Goal: Use online tool/utility: Utilize a website feature to perform a specific function

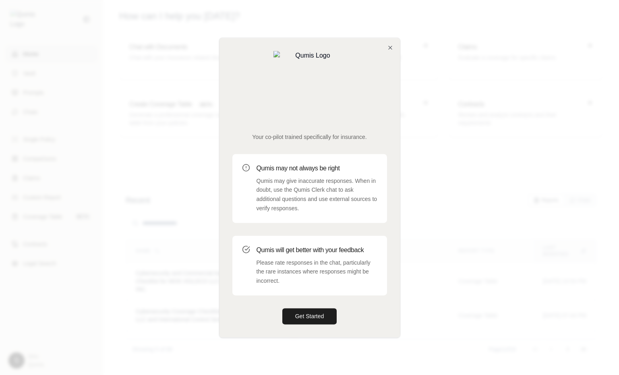
click at [386, 73] on div "Your co-pilot trained specifically for insurance. Qumis may not always be right…" at bounding box center [309, 187] width 180 height 299
click at [388, 51] on icon "button" at bounding box center [390, 47] width 6 height 6
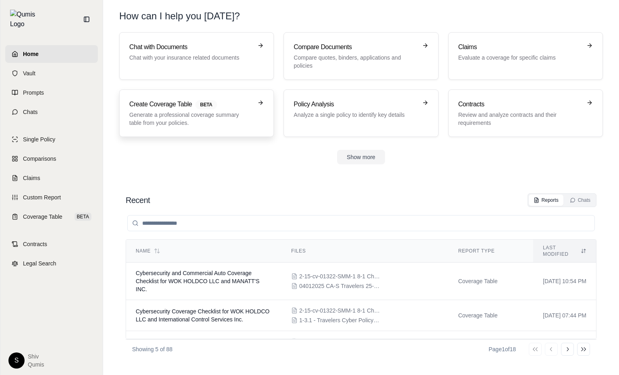
click at [188, 99] on link "Create Coverage Table BETA Generate a professional coverage summary table from …" at bounding box center [196, 113] width 155 height 48
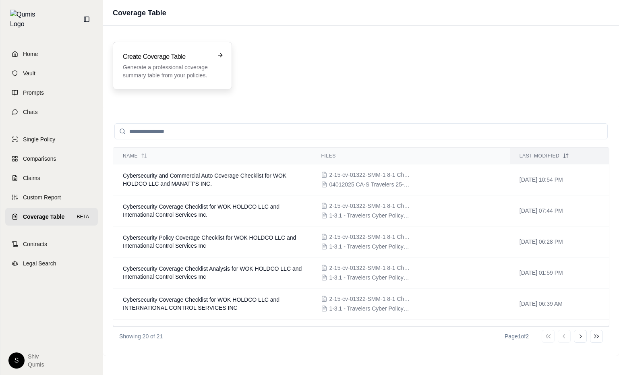
click at [196, 83] on div "Create Coverage Table Generate a professional coverage summary table from your …" at bounding box center [172, 66] width 119 height 48
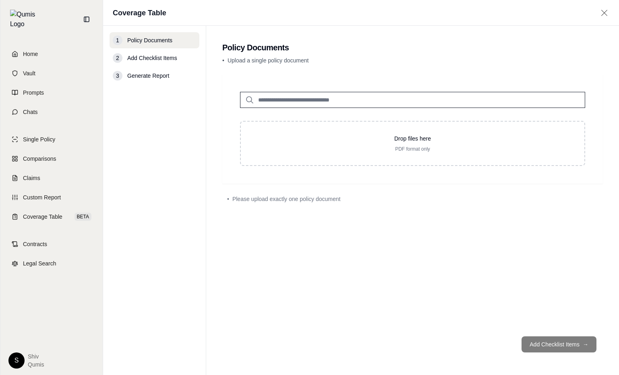
click at [275, 96] on input "search" at bounding box center [412, 100] width 345 height 16
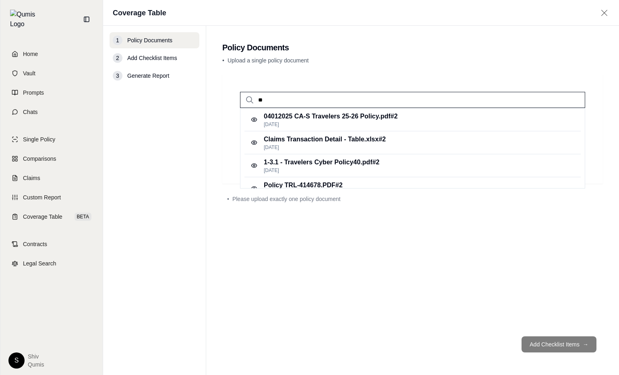
type input "*"
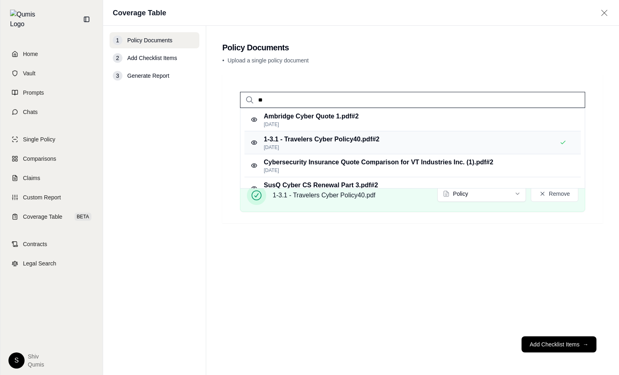
type input "*"
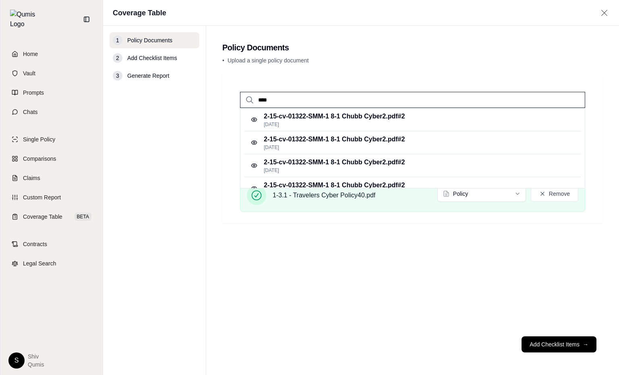
type input "****"
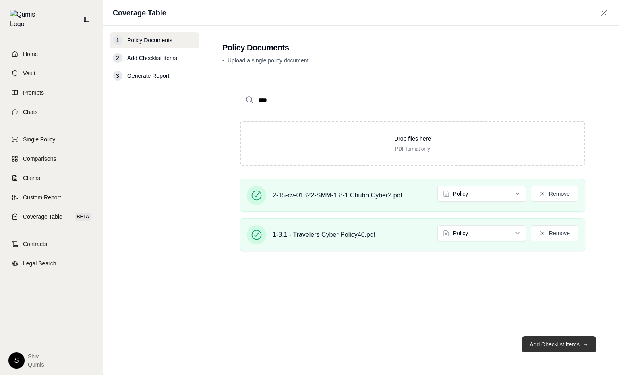
click at [570, 347] on button "Add Checklist Items →" at bounding box center [558, 344] width 75 height 16
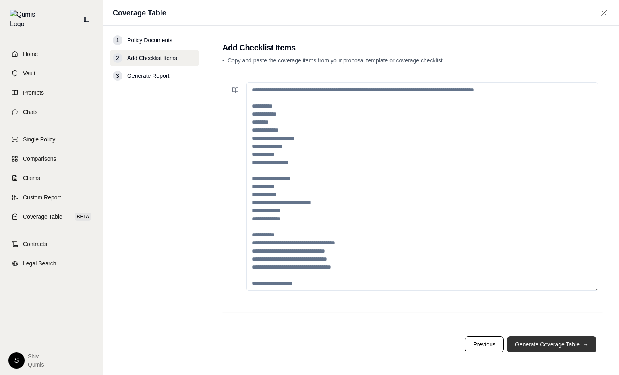
click at [570, 347] on button "Generate Coverage Table →" at bounding box center [551, 344] width 89 height 16
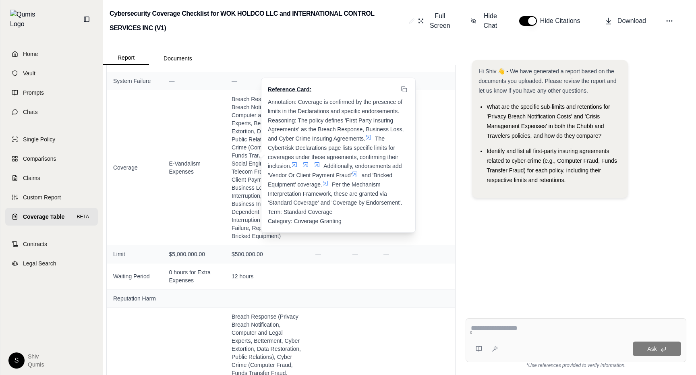
scroll to position [3115, 0]
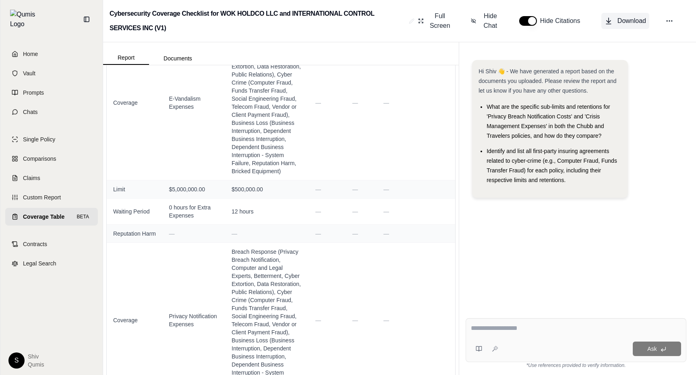
click at [618, 26] on button "Download" at bounding box center [625, 21] width 48 height 16
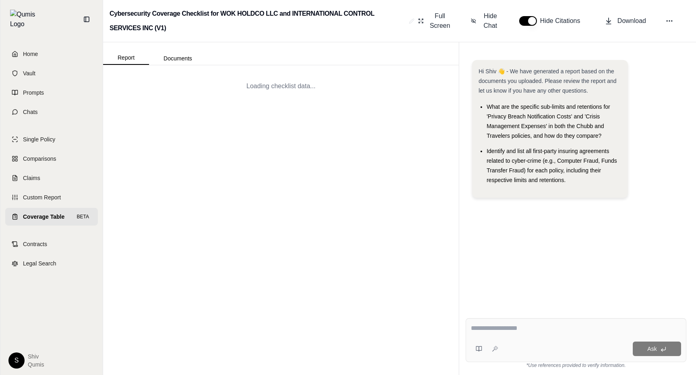
scroll to position [0, 0]
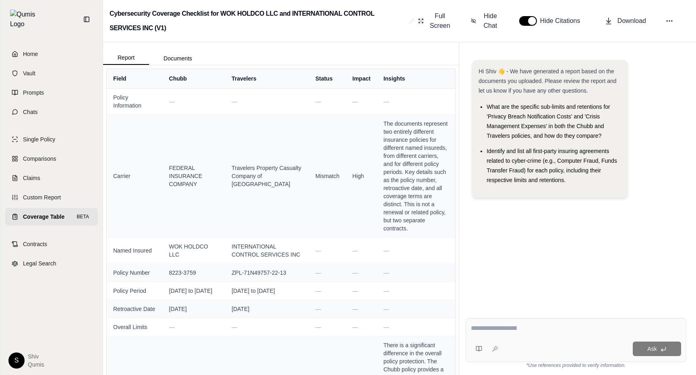
click at [49, 213] on span "Coverage Table" at bounding box center [43, 217] width 41 height 8
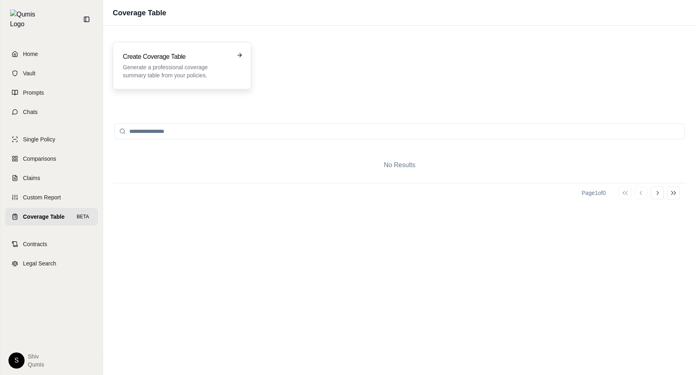
click at [205, 68] on p "Generate a professional coverage summary table from your policies." at bounding box center [176, 71] width 107 height 16
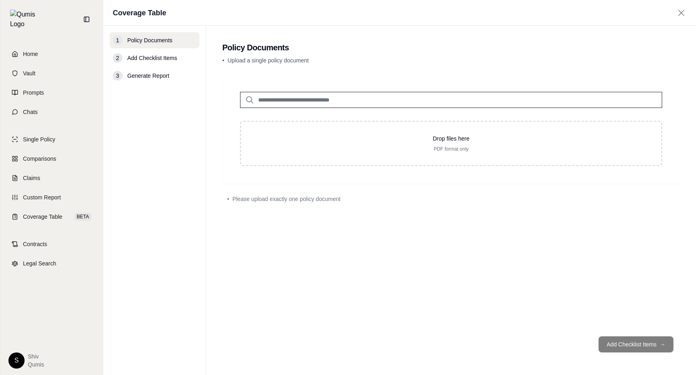
click at [304, 103] on input "search" at bounding box center [451, 100] width 422 height 16
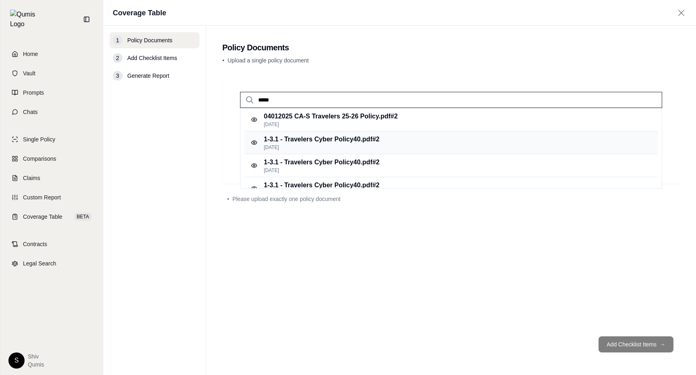
click at [310, 140] on p "1-3.1 - Travelers Cyber Policy40.pdf #2" at bounding box center [322, 139] width 116 height 10
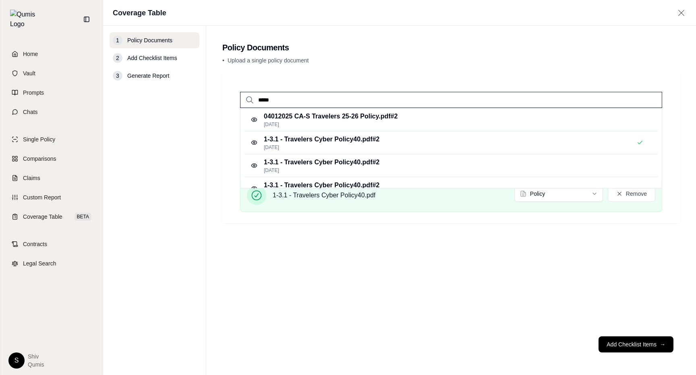
drag, startPoint x: 292, startPoint y: 99, endPoint x: 212, endPoint y: 91, distance: 80.9
click at [213, 91] on main "Policy Documents • Upload a single policy document ***** 04012025 CA-S Traveler…" at bounding box center [451, 200] width 490 height 349
type input "****"
click at [370, 115] on p "2-15-cv-01322-SMM-1 8-1 Chubb Cyber2.pdf #2" at bounding box center [334, 117] width 141 height 10
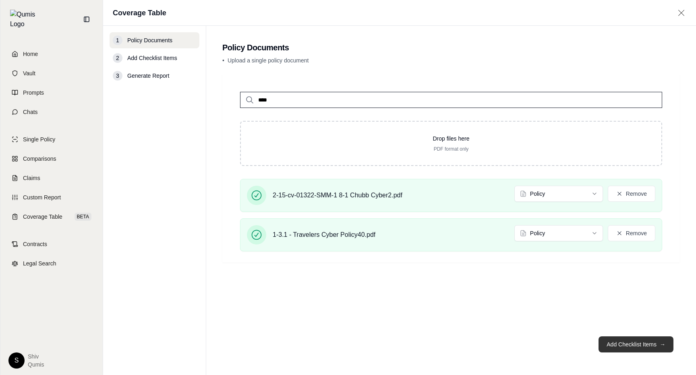
click at [618, 347] on button "Add Checklist Items →" at bounding box center [635, 344] width 75 height 16
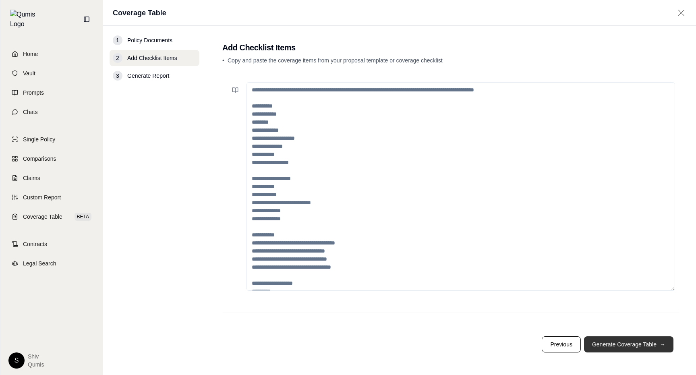
click at [618, 347] on button "Generate Coverage Table →" at bounding box center [628, 344] width 89 height 16
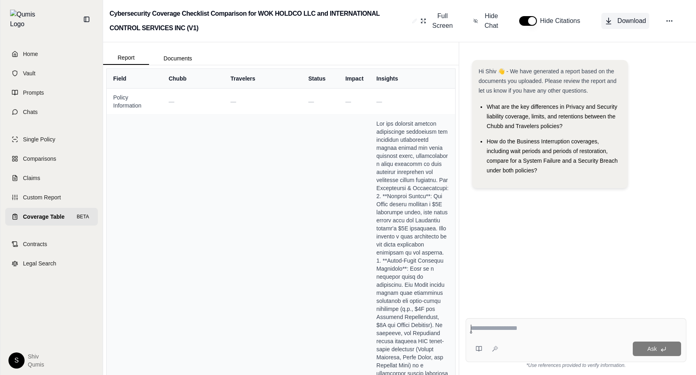
click at [618, 23] on span "Download" at bounding box center [631, 21] width 29 height 10
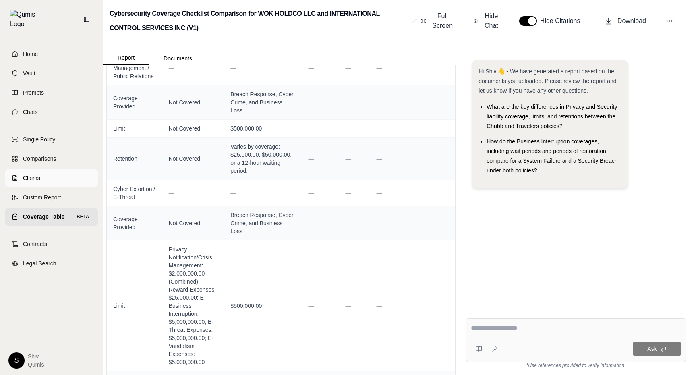
scroll to position [2230, 0]
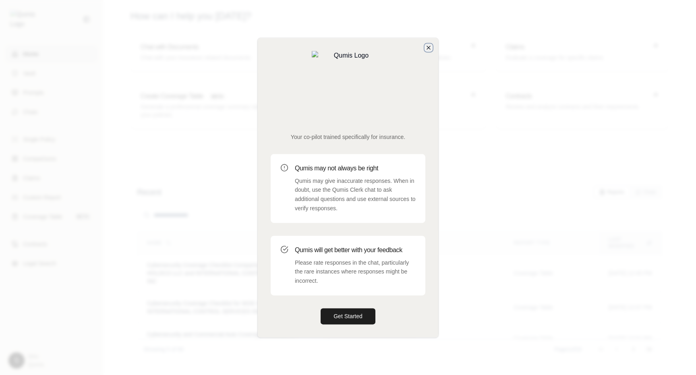
click at [428, 51] on icon "button" at bounding box center [428, 47] width 6 height 6
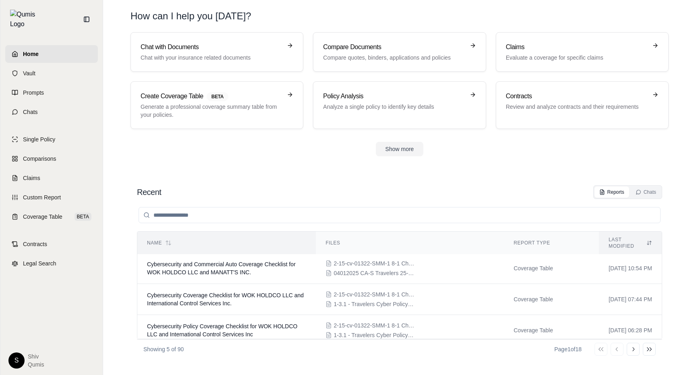
scroll to position [70, 0]
click at [43, 208] on link "Coverage Table BETA" at bounding box center [51, 217] width 93 height 18
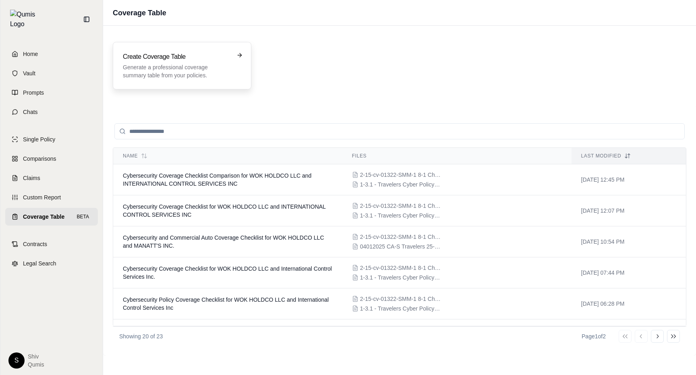
click at [205, 68] on p "Generate a professional coverage summary table from your policies." at bounding box center [176, 71] width 107 height 16
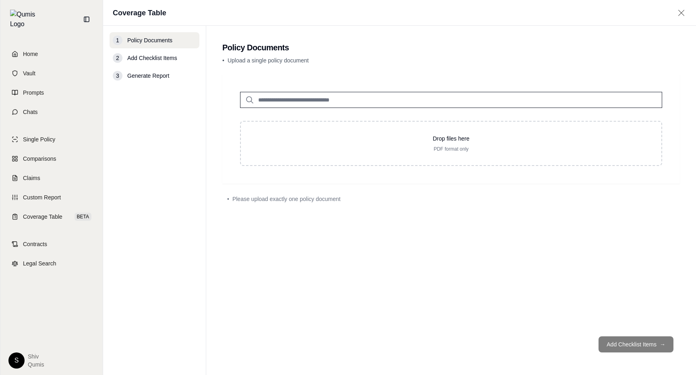
click at [310, 101] on input "search" at bounding box center [451, 100] width 422 height 16
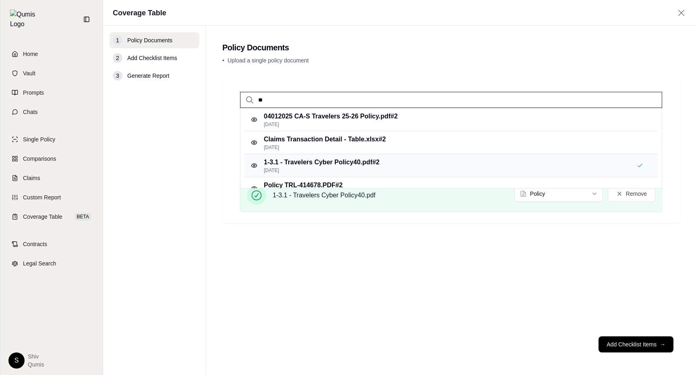
type input "*"
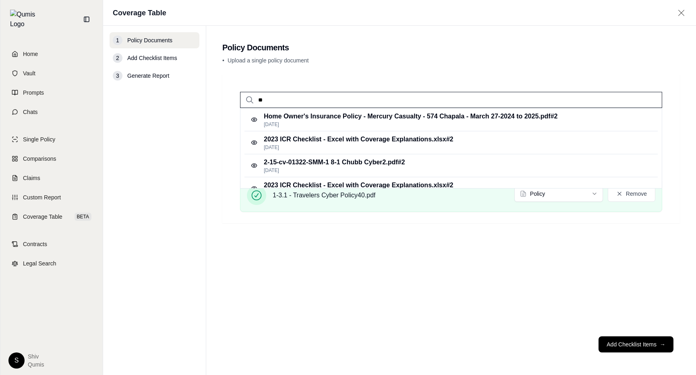
type input "*"
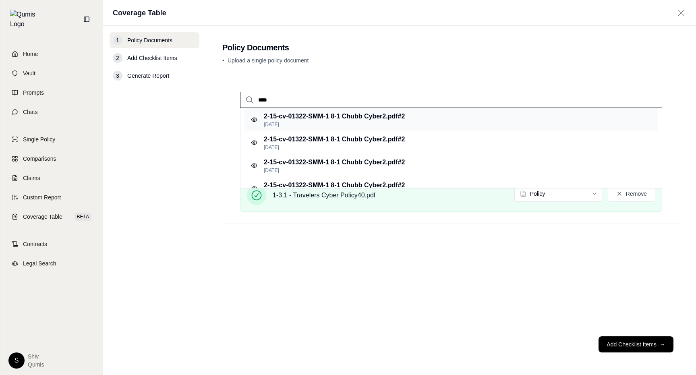
type input "****"
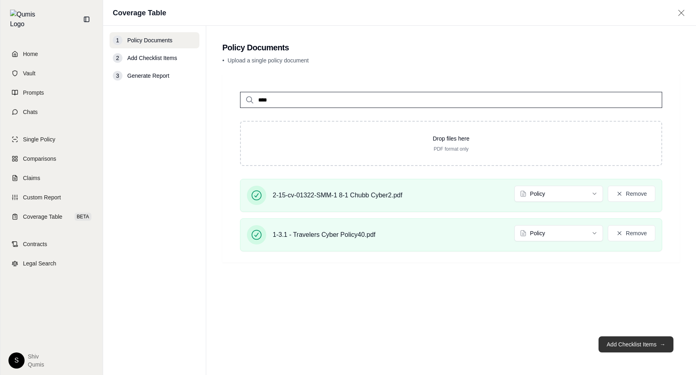
click at [646, 345] on button "Add Checklist Items →" at bounding box center [635, 344] width 75 height 16
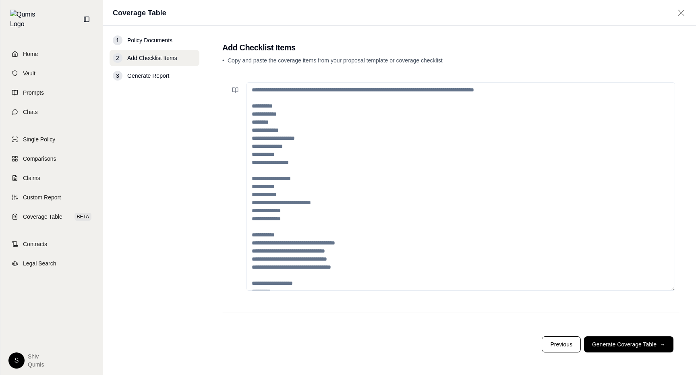
click at [335, 114] on textarea at bounding box center [460, 186] width 428 height 209
paste textarea "**********"
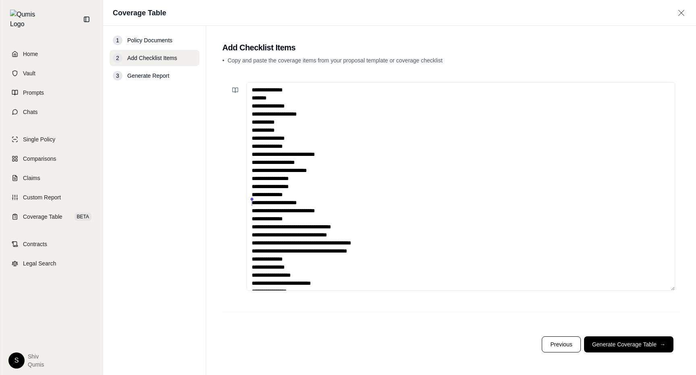
drag, startPoint x: 309, startPoint y: 284, endPoint x: 231, endPoint y: 203, distance: 112.5
click at [231, 204] on div "**********" at bounding box center [451, 186] width 448 height 209
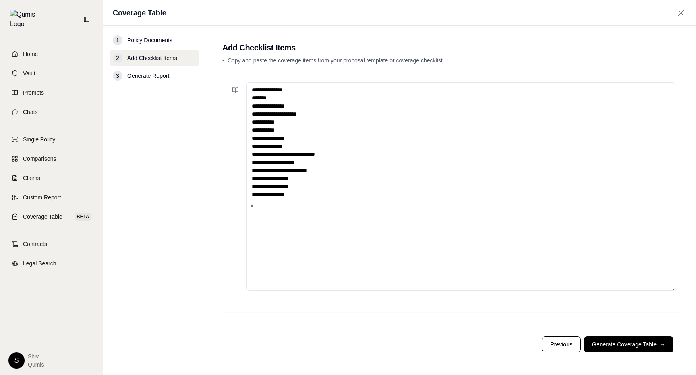
type textarea "**********"
click at [648, 344] on button "Generate Coverage Table →" at bounding box center [628, 344] width 89 height 16
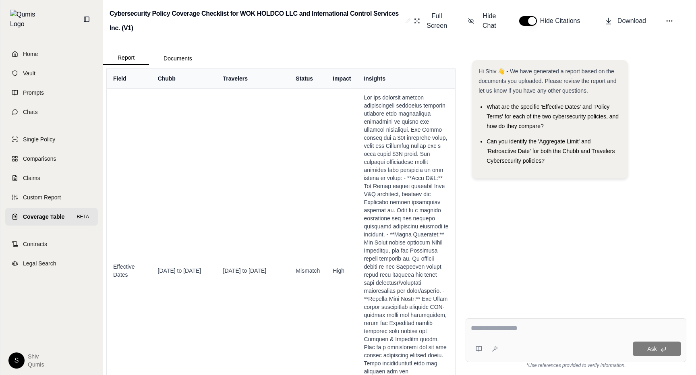
click at [34, 213] on span "Coverage Table" at bounding box center [43, 217] width 41 height 8
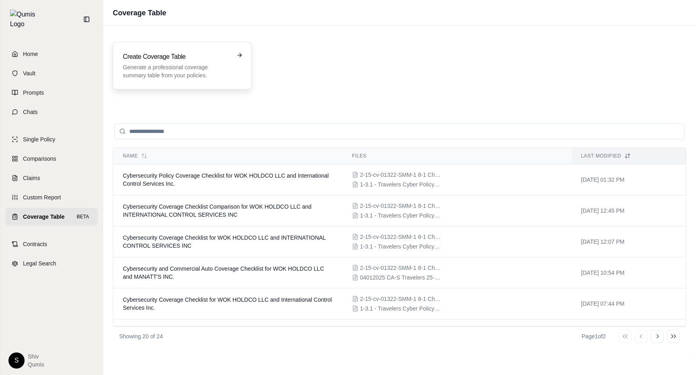
click at [160, 66] on p "Generate a professional coverage summary table from your policies." at bounding box center [176, 71] width 107 height 16
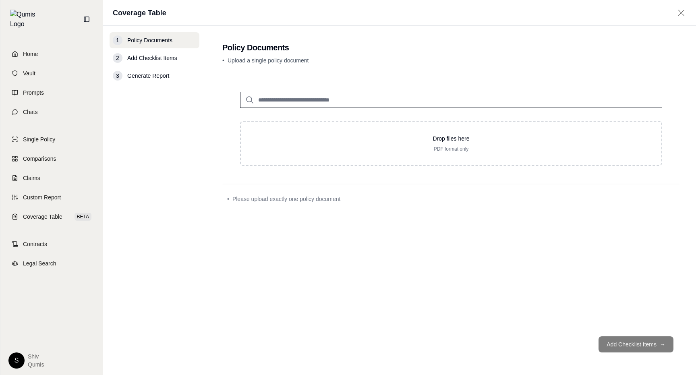
click at [308, 92] on input "search" at bounding box center [451, 100] width 422 height 16
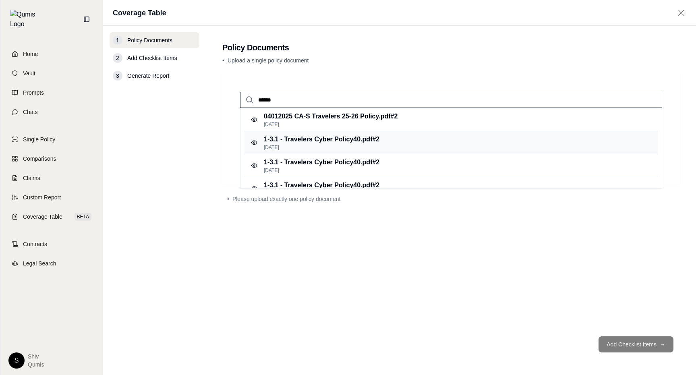
click at [339, 141] on p "1-3.1 - Travelers Cyber Policy40.pdf #2" at bounding box center [322, 139] width 116 height 10
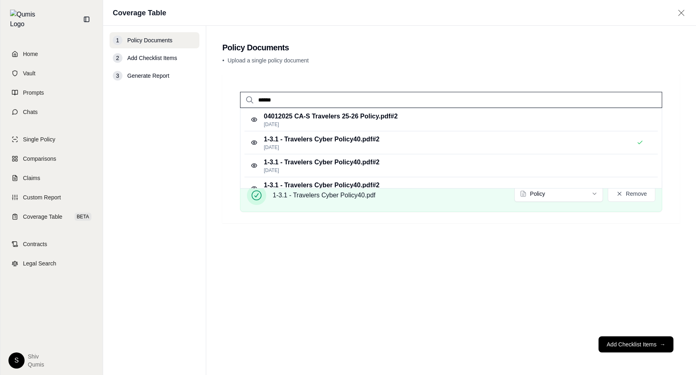
drag, startPoint x: 300, startPoint y: 100, endPoint x: 205, endPoint y: 98, distance: 95.4
click at [209, 98] on main "Policy Documents • Upload a single policy document ****** 04012025 CA-S Travele…" at bounding box center [451, 200] width 490 height 349
type input "****"
click at [333, 116] on p "2-15-cv-01322-SMM-1 8-1 Chubb Cyber2.pdf #2" at bounding box center [334, 117] width 141 height 10
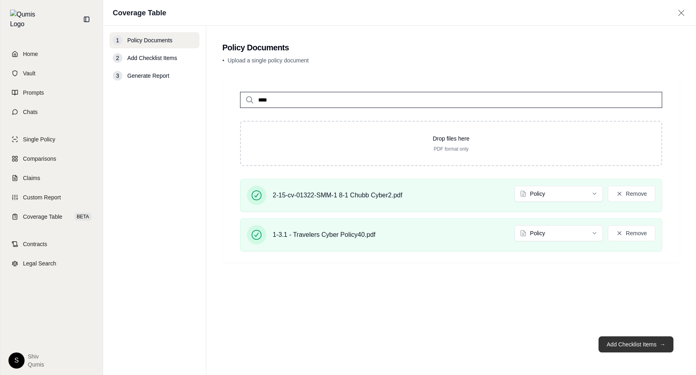
click at [642, 344] on button "Add Checklist Items →" at bounding box center [635, 344] width 75 height 16
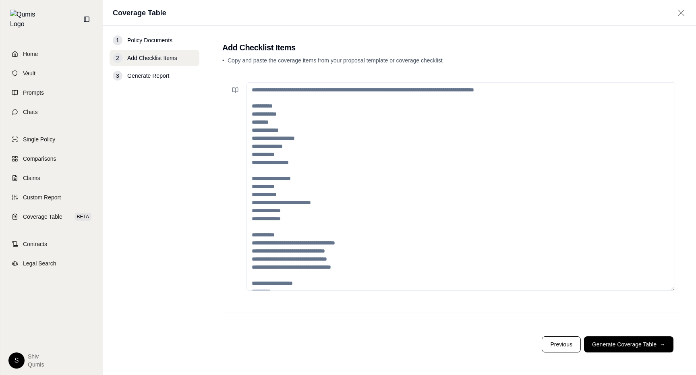
click at [335, 161] on textarea at bounding box center [460, 186] width 428 height 209
paste textarea "**********"
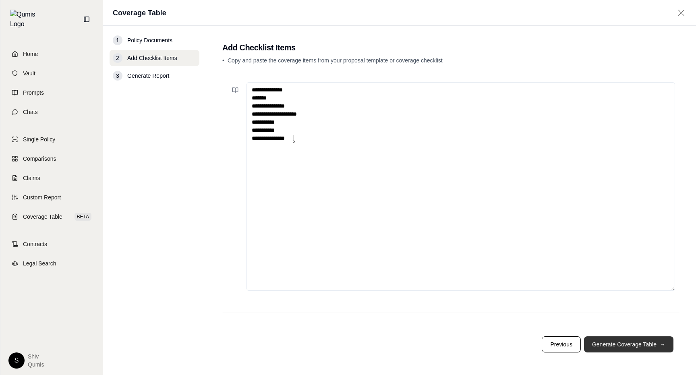
type textarea "**********"
click at [631, 348] on button "Generate Coverage Table →" at bounding box center [628, 344] width 89 height 16
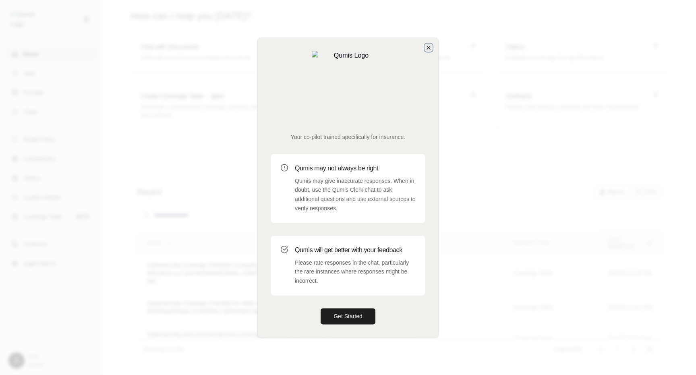
click at [425, 51] on icon "button" at bounding box center [428, 47] width 6 height 6
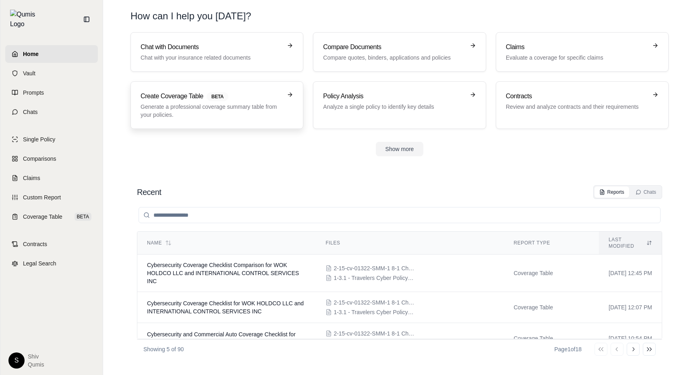
click at [267, 99] on h3 "Create Coverage Table BETA" at bounding box center [210, 96] width 141 height 10
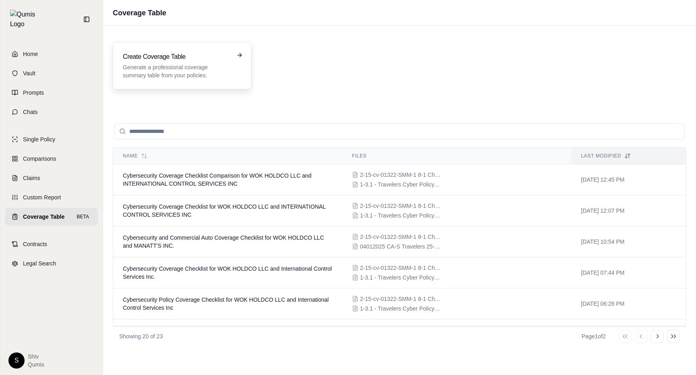
click at [211, 70] on p "Generate a professional coverage summary table from your policies." at bounding box center [176, 71] width 107 height 16
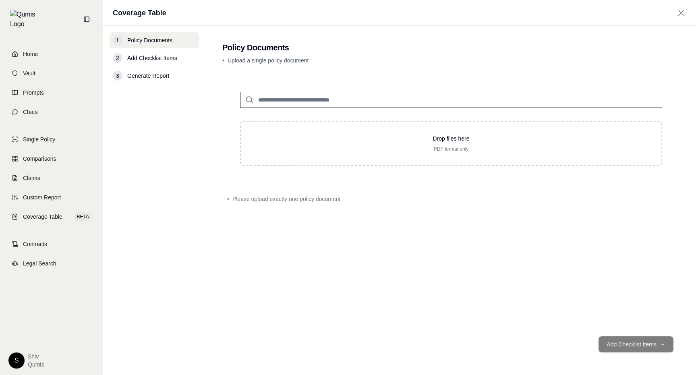
click at [303, 101] on input "search" at bounding box center [451, 100] width 422 height 16
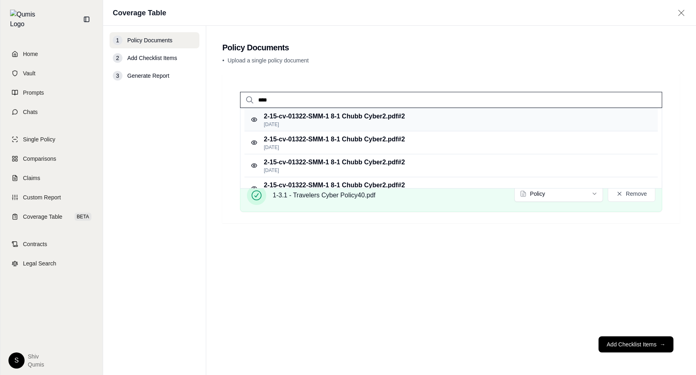
type input "****"
click at [422, 124] on div "2-15-cv-01322-SMM-1 8-1 Chubb Cyber2.pdf #2 Feb 22, 2025" at bounding box center [450, 119] width 413 height 23
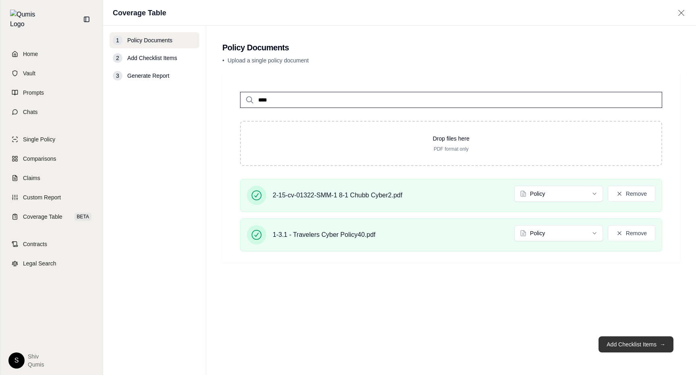
click at [624, 340] on button "Add Checklist Items →" at bounding box center [635, 344] width 75 height 16
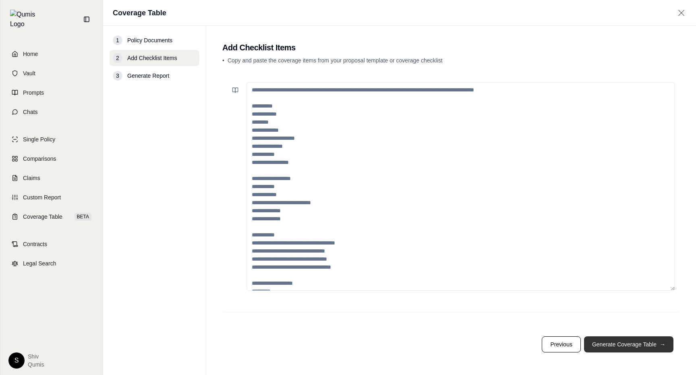
click at [624, 340] on button "Generate Coverage Table →" at bounding box center [628, 344] width 89 height 16
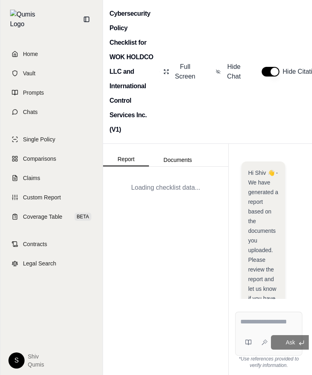
scroll to position [283, 0]
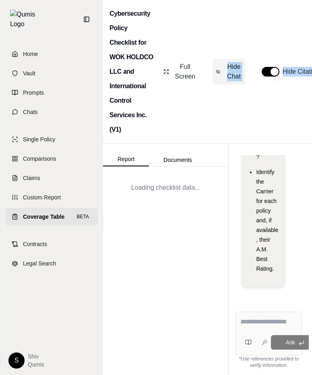
drag, startPoint x: 311, startPoint y: 78, endPoint x: 214, endPoint y: 80, distance: 97.0
click at [214, 80] on div "Full Screen Hide Chat Hide Citations Download" at bounding box center [296, 72] width 272 height 26
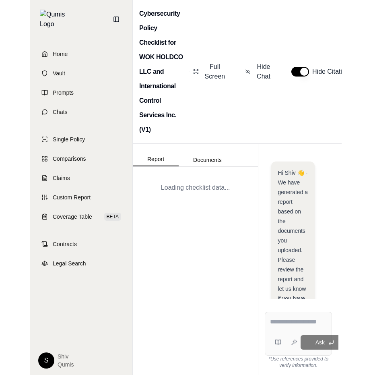
scroll to position [283, 0]
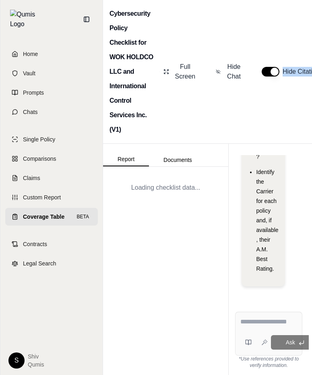
drag, startPoint x: 311, startPoint y: 62, endPoint x: 428, endPoint y: 59, distance: 117.2
click at [312, 59] on html "Home Vault Prompts Chats Single Policy Comparisons Claims Custom Report Coverag…" at bounding box center [156, 187] width 312 height 375
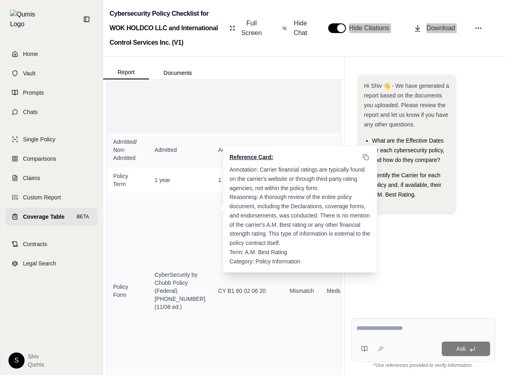
scroll to position [469, 0]
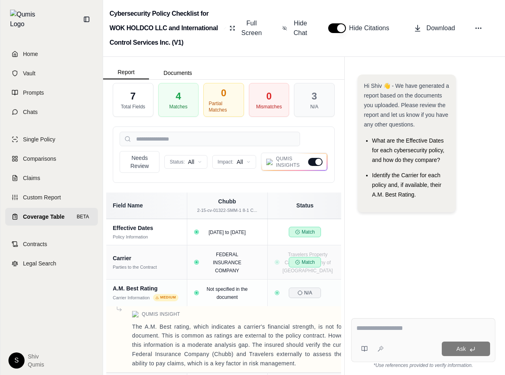
click at [351, 27] on span "Hide Citations" at bounding box center [371, 28] width 45 height 10
click at [344, 28] on button "button" at bounding box center [337, 28] width 18 height 10
click at [339, 28] on button "button" at bounding box center [337, 28] width 18 height 10
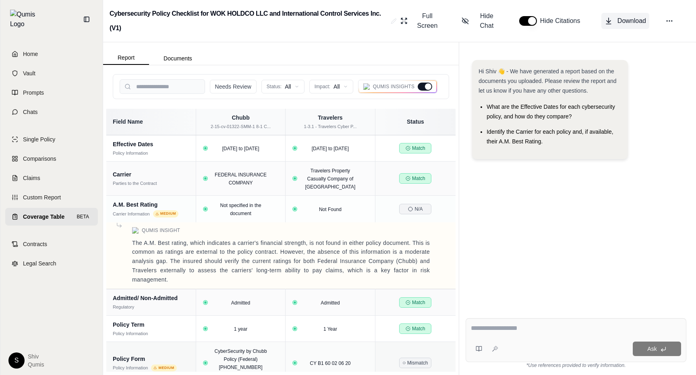
click at [504, 22] on button "Download" at bounding box center [625, 21] width 48 height 16
